Goal: Navigation & Orientation: Understand site structure

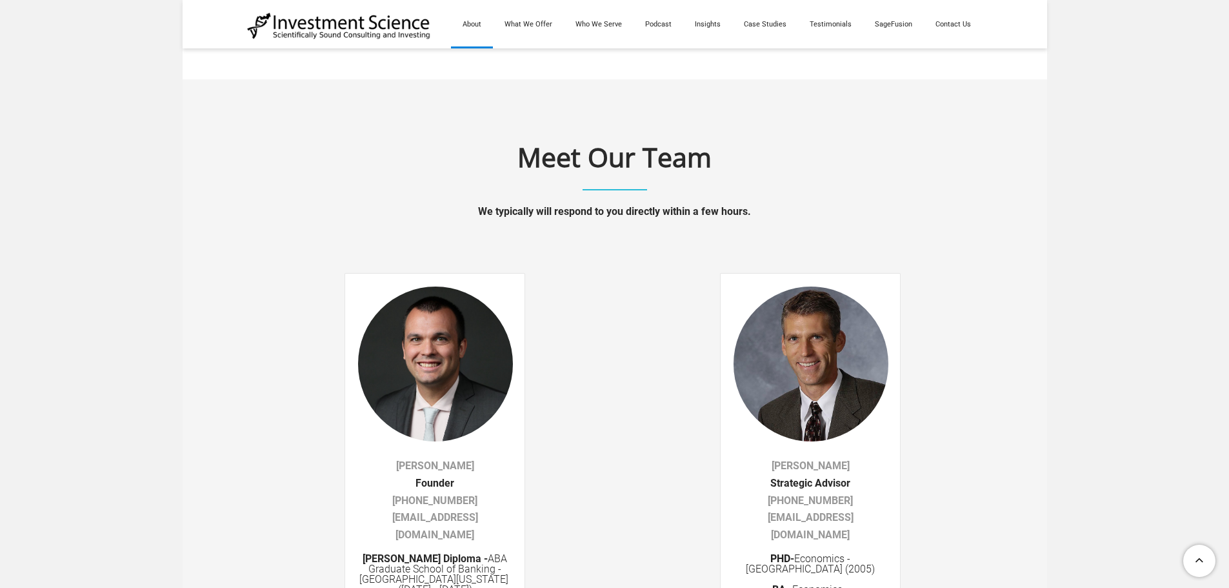
scroll to position [2000, 0]
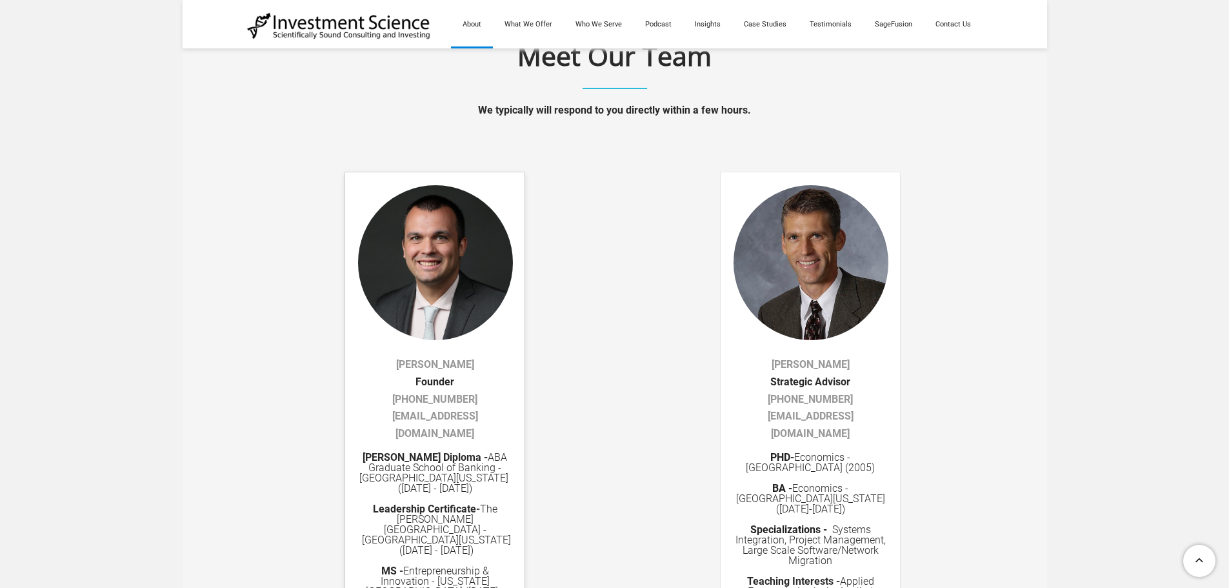
click at [453, 268] on img at bounding box center [435, 301] width 155 height 232
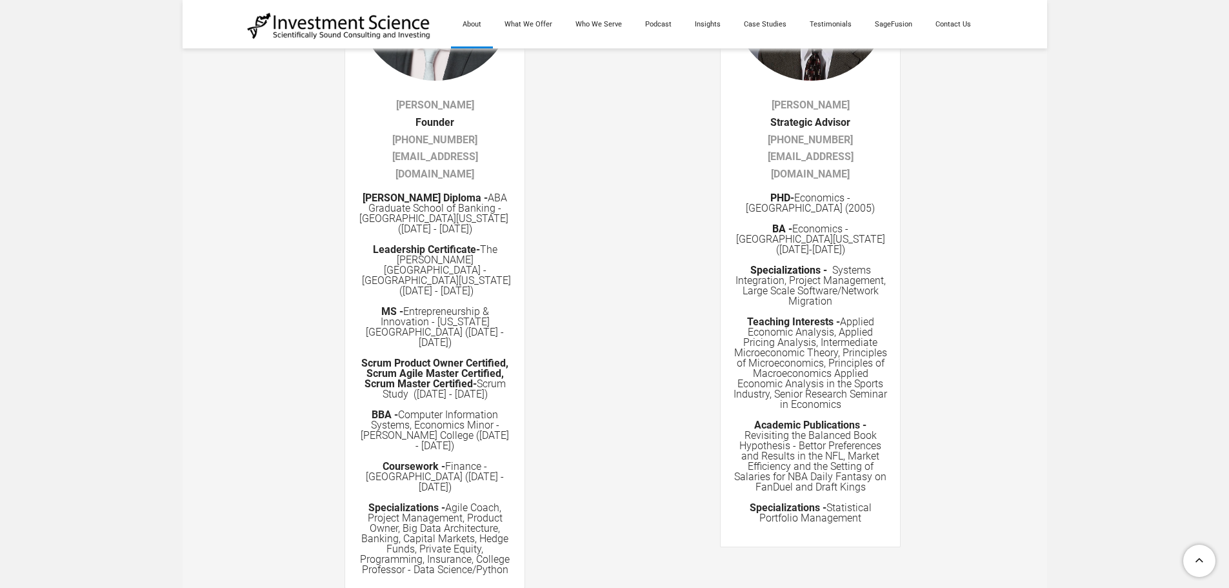
scroll to position [2258, 0]
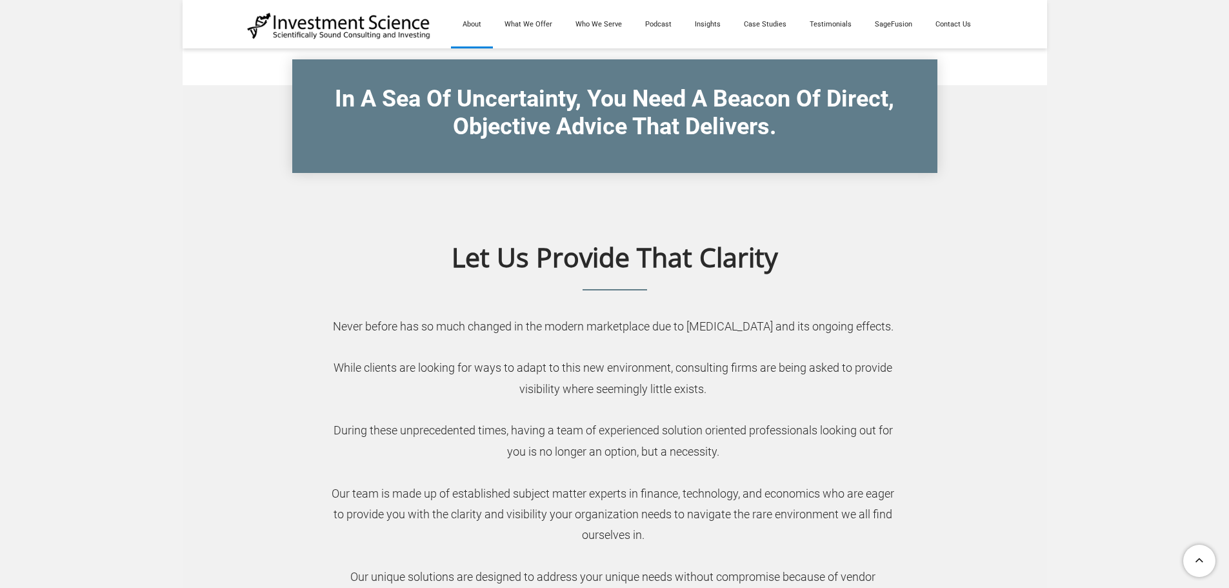
drag, startPoint x: 585, startPoint y: 218, endPoint x: 470, endPoint y: 10, distance: 237.9
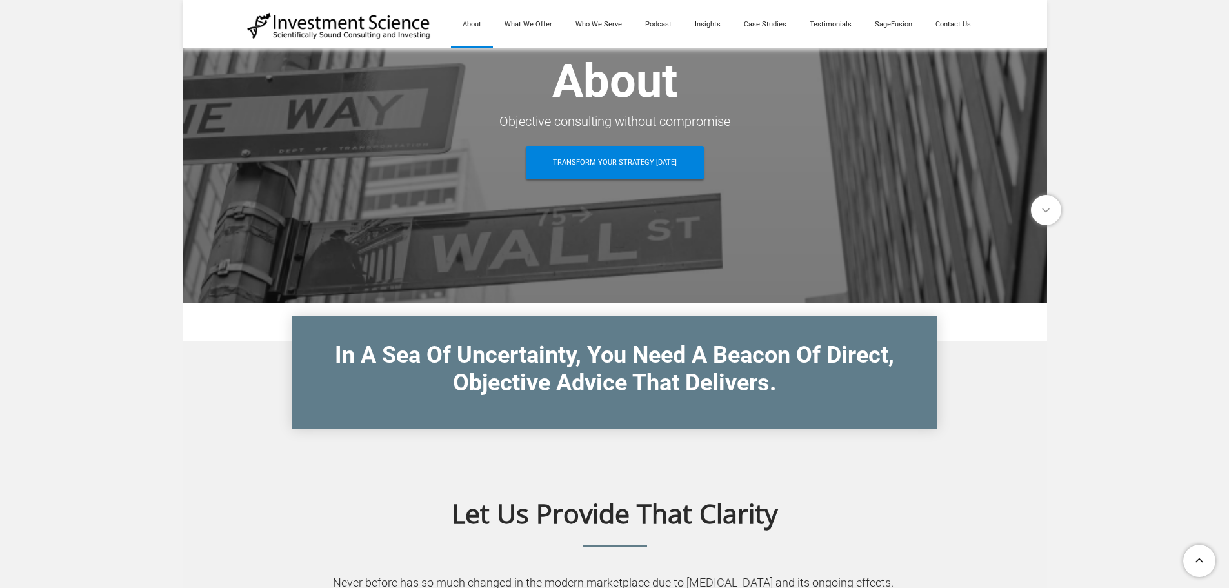
scroll to position [77, 0]
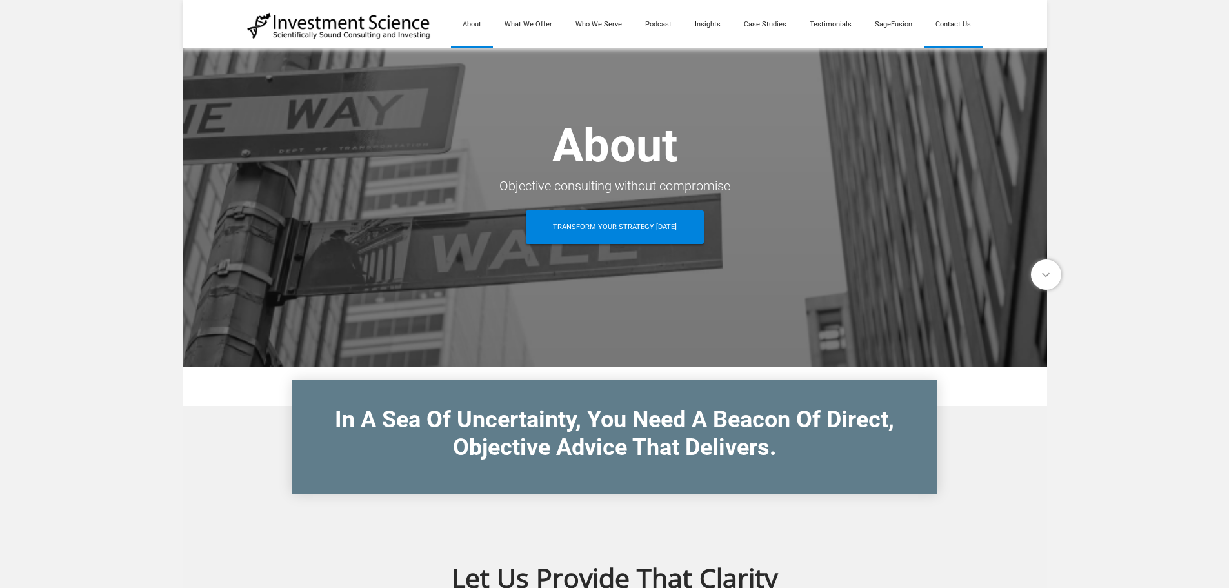
click at [971, 23] on link "Contact Us" at bounding box center [953, 24] width 59 height 48
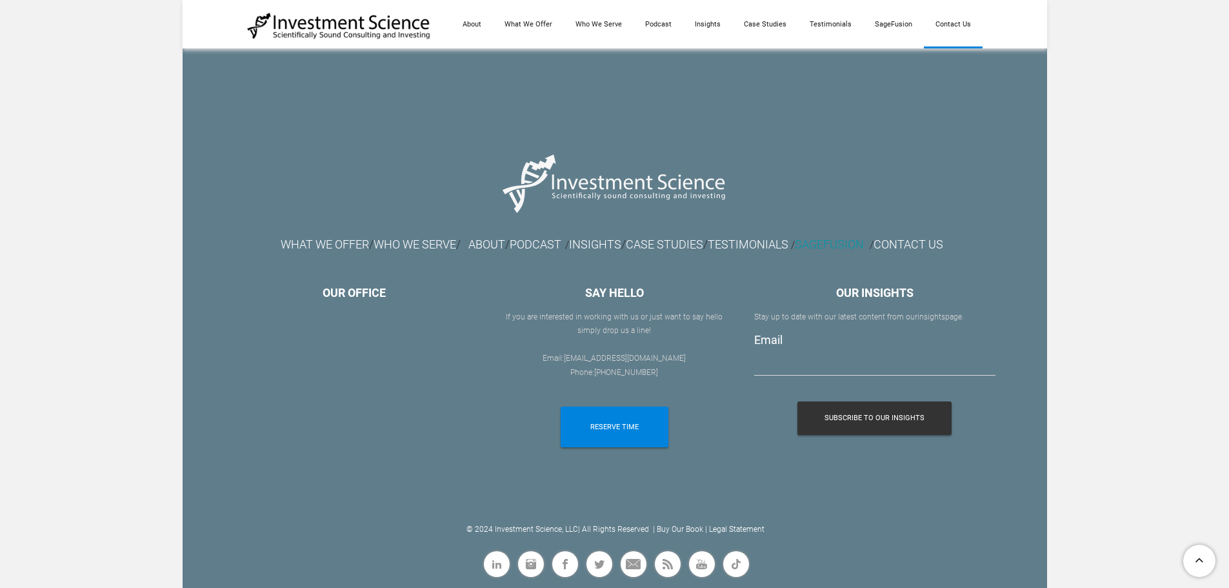
scroll to position [1354, 0]
click at [499, 576] on span "Linkedin" at bounding box center [499, 576] width 0 height 0
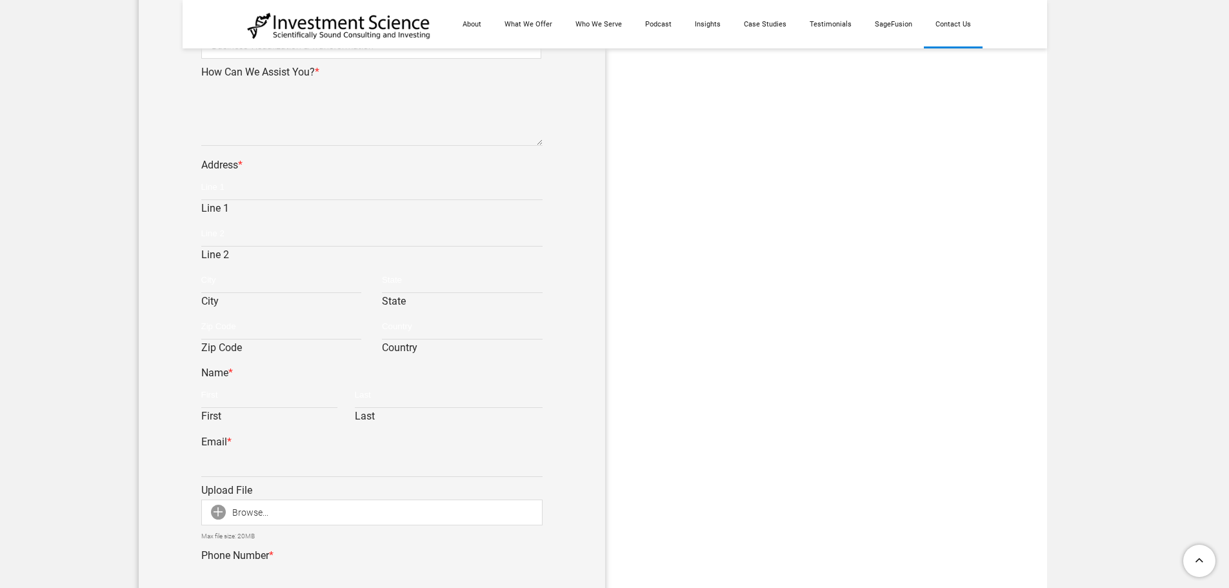
scroll to position [451, 0]
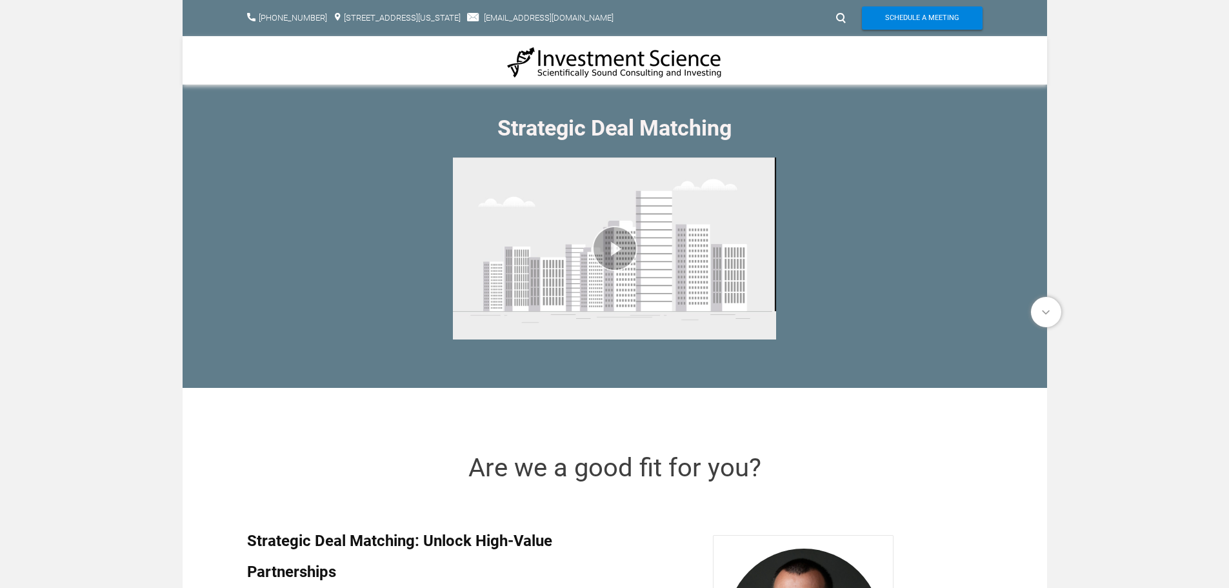
click at [597, 62] on img at bounding box center [614, 62] width 215 height 33
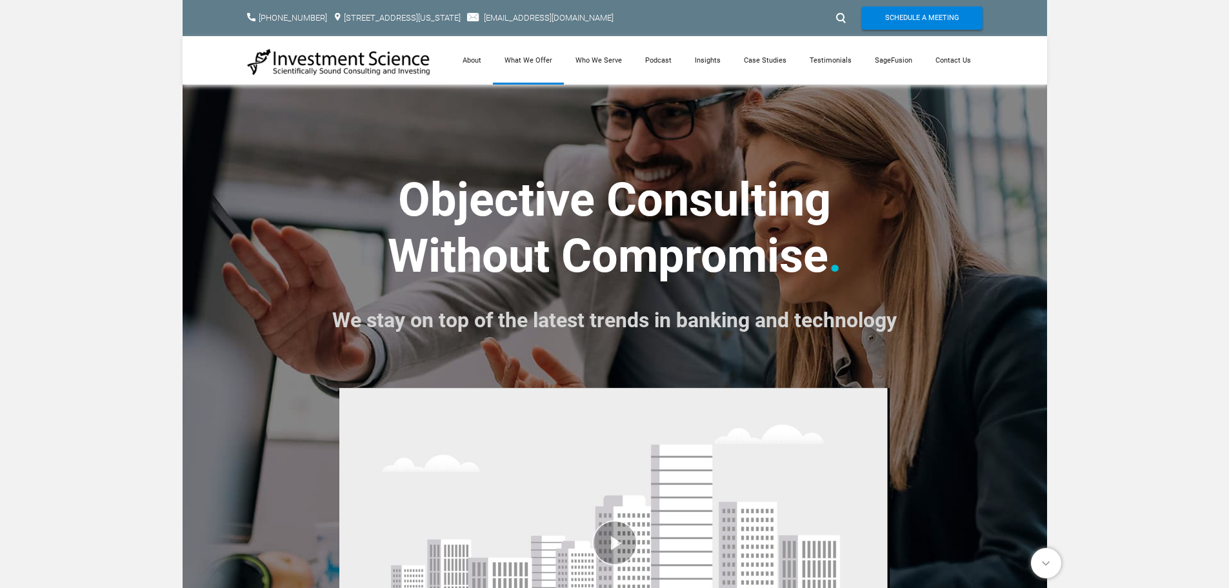
click at [548, 59] on link "What We Offer" at bounding box center [528, 60] width 71 height 48
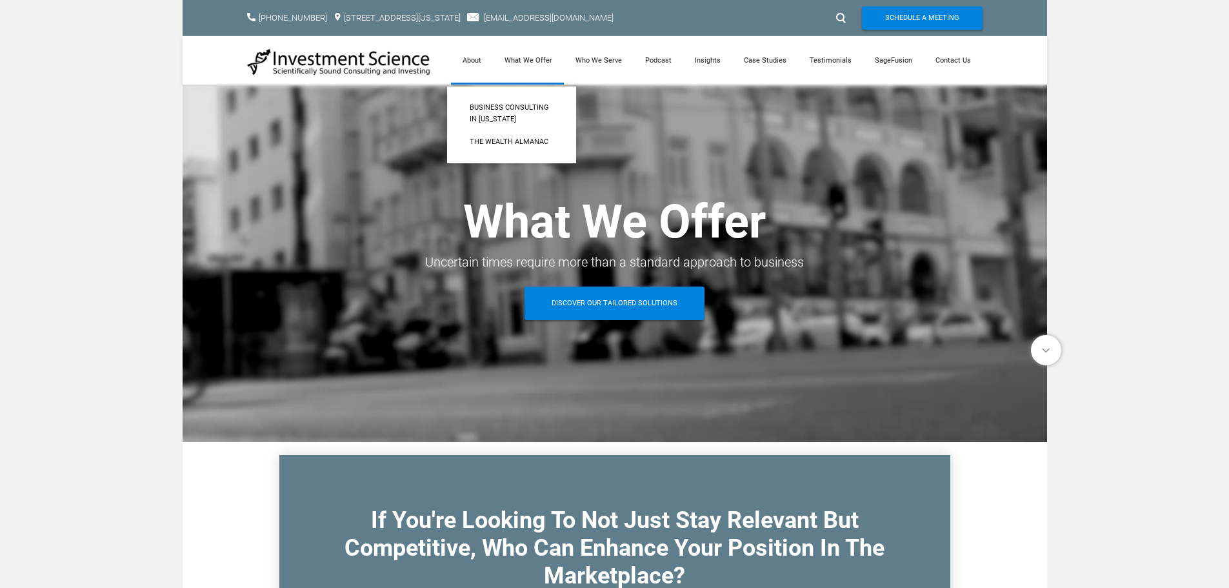
click at [487, 61] on link "About" at bounding box center [472, 60] width 42 height 48
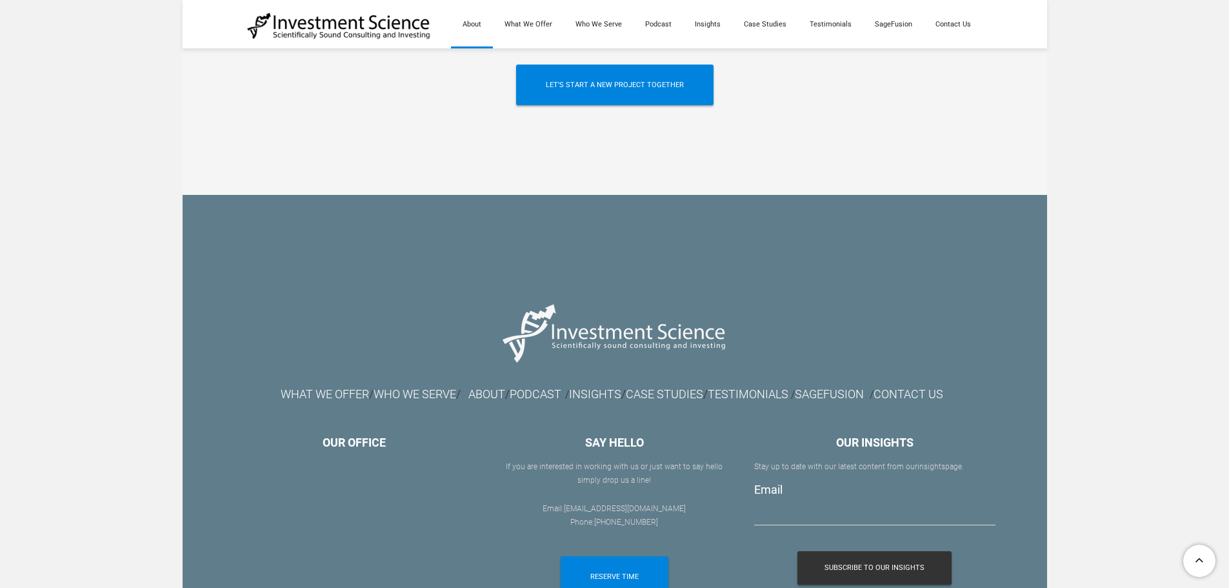
scroll to position [3064, 0]
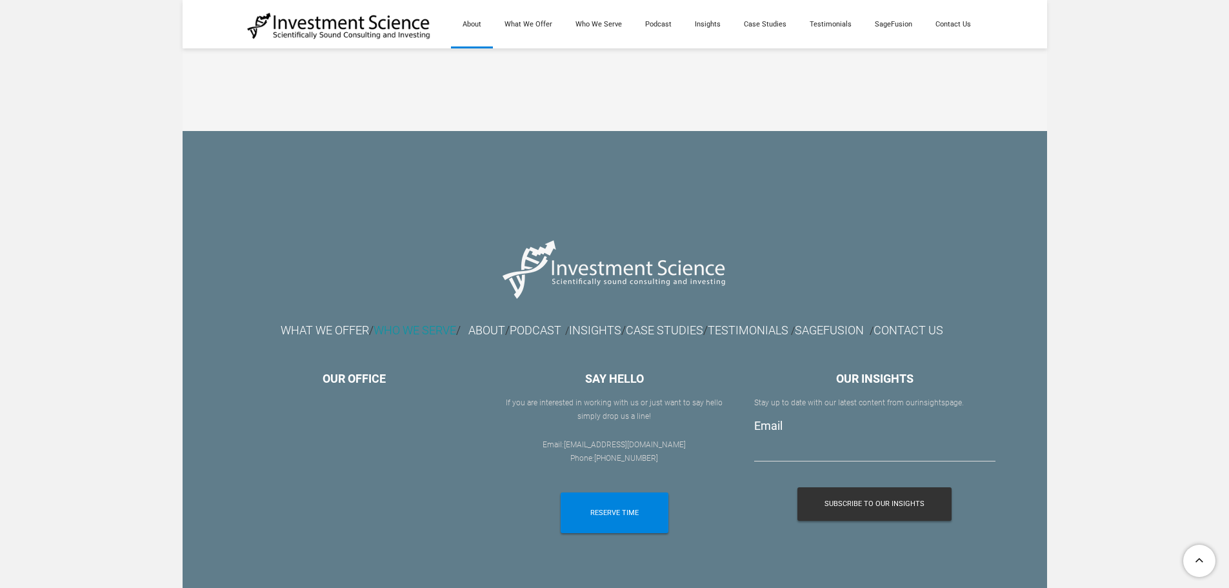
click at [420, 323] on font "WHO WE SERVE" at bounding box center [415, 330] width 83 height 14
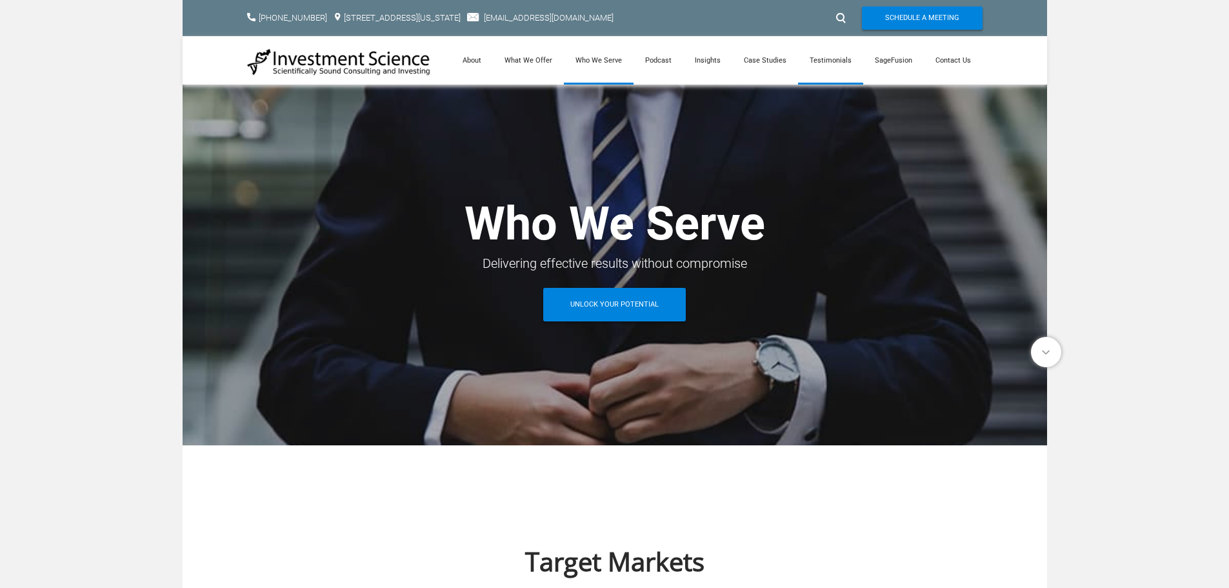
click at [826, 55] on link "Testimonials" at bounding box center [830, 60] width 65 height 48
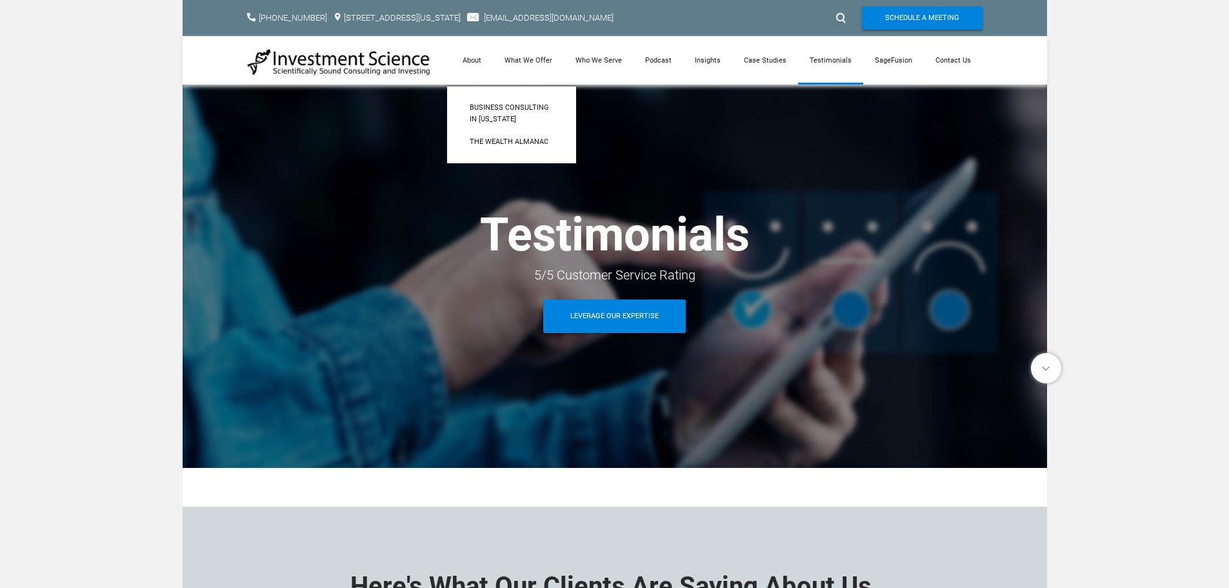
click at [387, 67] on img at bounding box center [339, 62] width 184 height 28
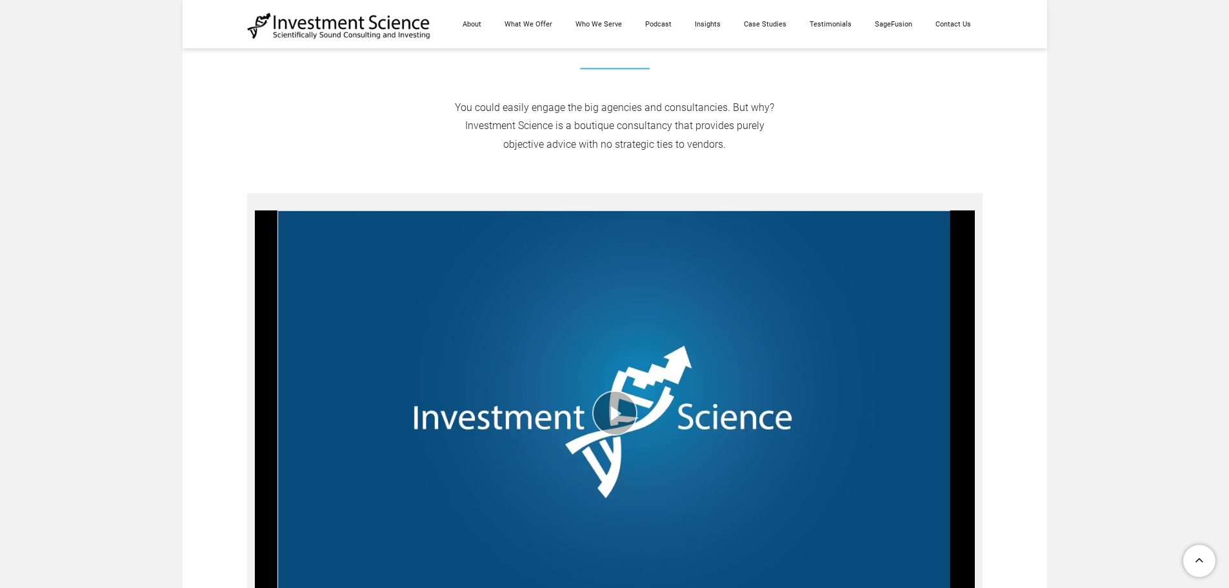
scroll to position [1161, 0]
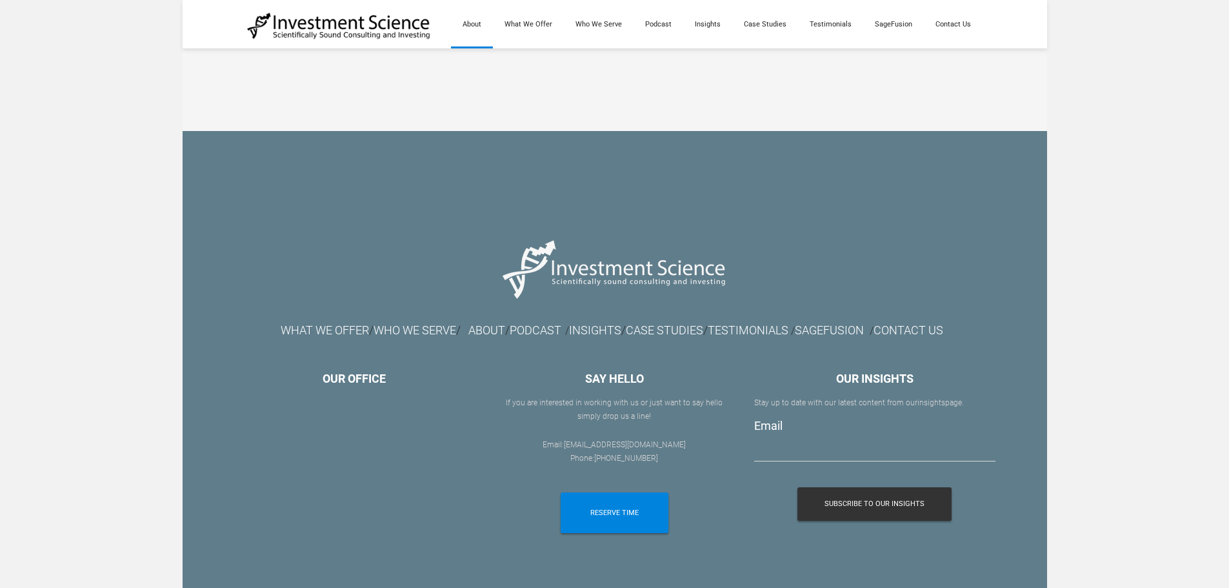
scroll to position [3064, 0]
